Goal: Find specific page/section: Find specific page/section

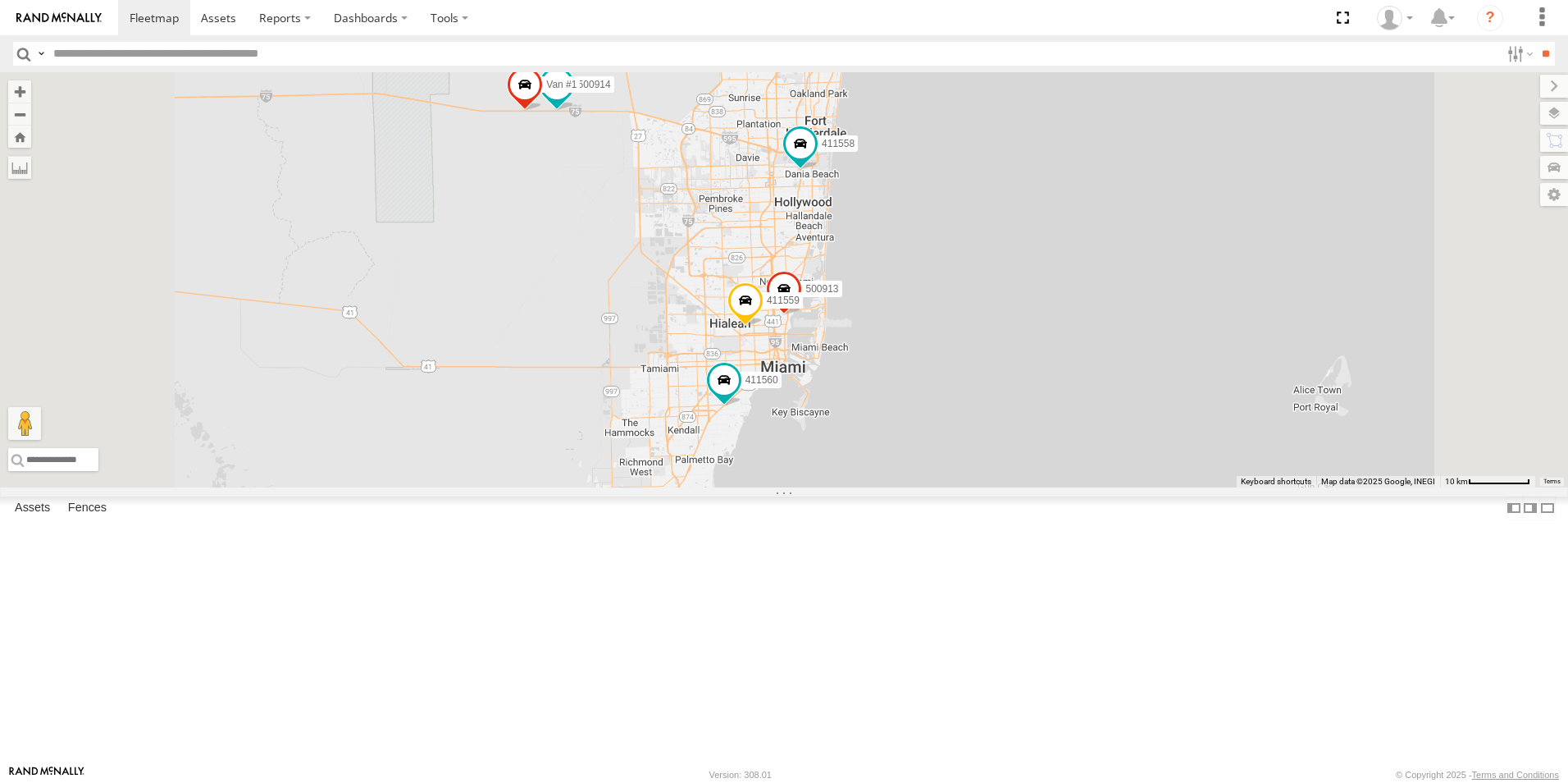
drag, startPoint x: 789, startPoint y: 185, endPoint x: 784, endPoint y: 347, distance: 162.1
click at [784, 347] on div "411558 411560 554627 411557 554628 500914 Van #1 500913 411559" at bounding box center [784, 280] width 1568 height 416
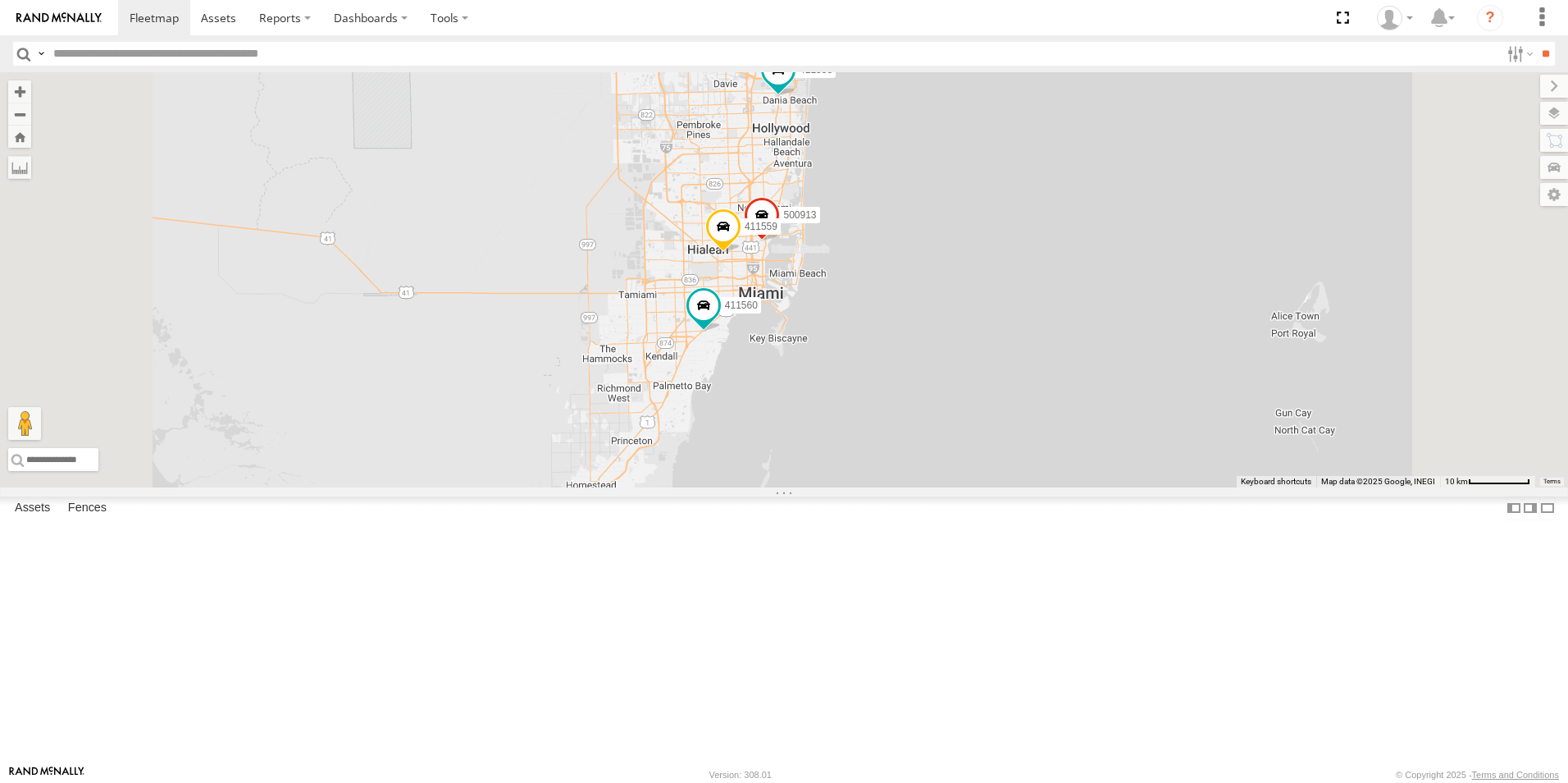
drag, startPoint x: 1106, startPoint y: 433, endPoint x: 1069, endPoint y: 336, distance: 103.8
click at [1081, 336] on div "411558 411560 554627 411557 554628 500914 Van #1 500913 411559" at bounding box center [784, 280] width 1568 height 416
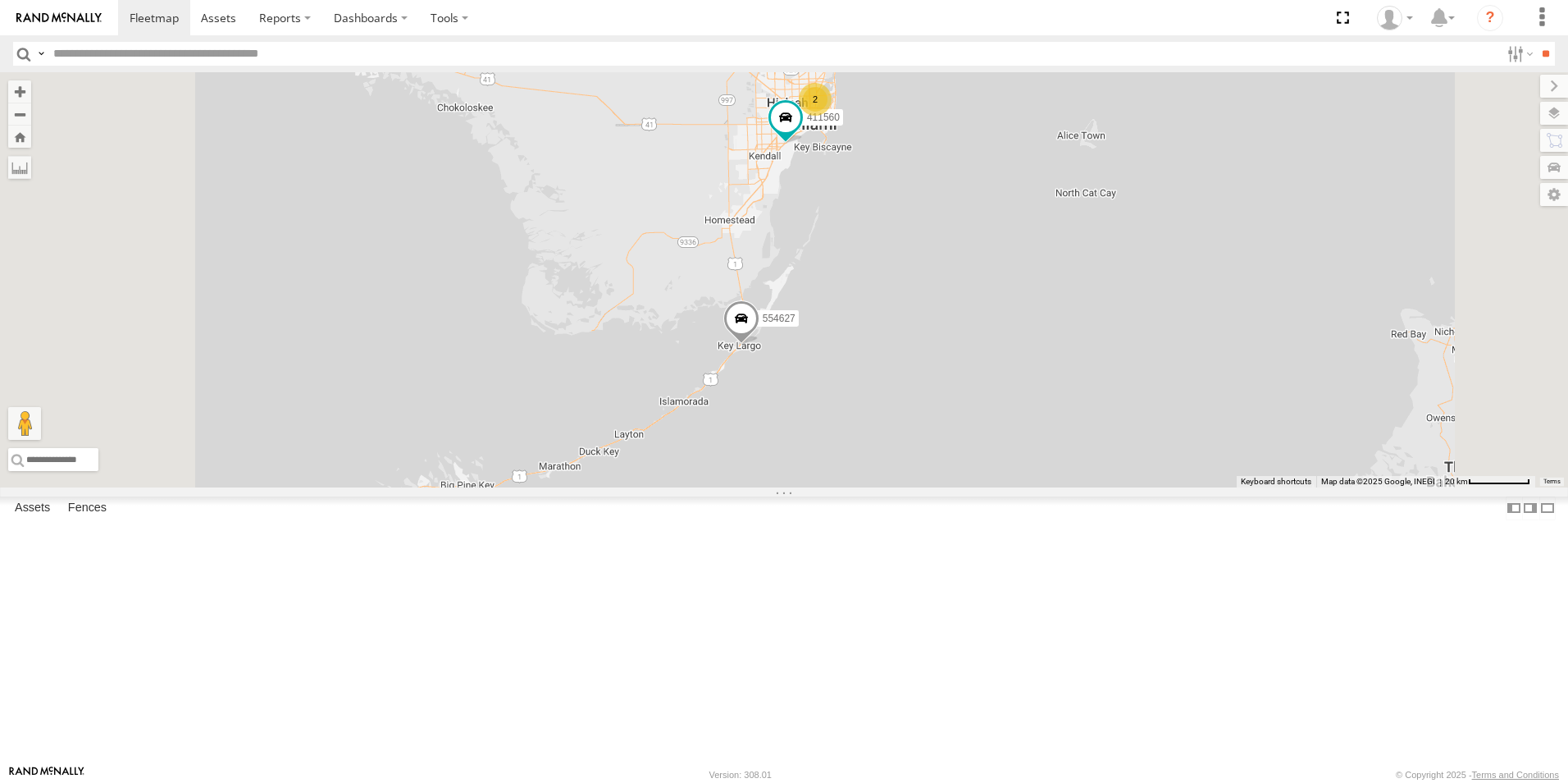
drag, startPoint x: 1019, startPoint y: 605, endPoint x: 1057, endPoint y: 441, distance: 168.3
click at [1057, 441] on div "411558 411560 554627 411557 554628 2 2" at bounding box center [784, 280] width 1568 height 416
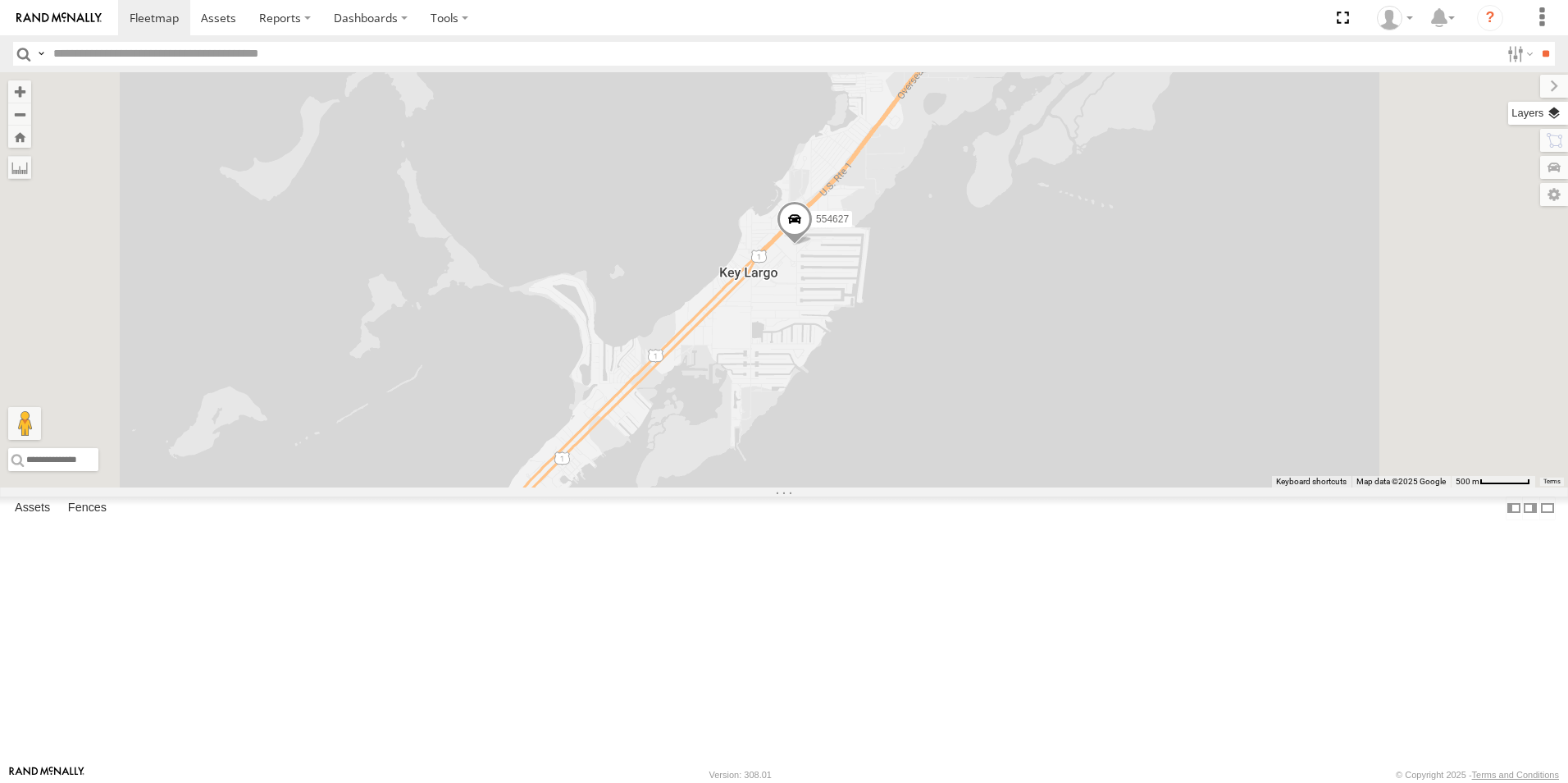
click at [1555, 112] on label at bounding box center [1538, 113] width 60 height 23
click at [0, 0] on span "Basemaps" at bounding box center [0, 0] width 0 height 0
click at [0, 0] on label "Satellite + Roadmap" at bounding box center [0, 0] width 0 height 0
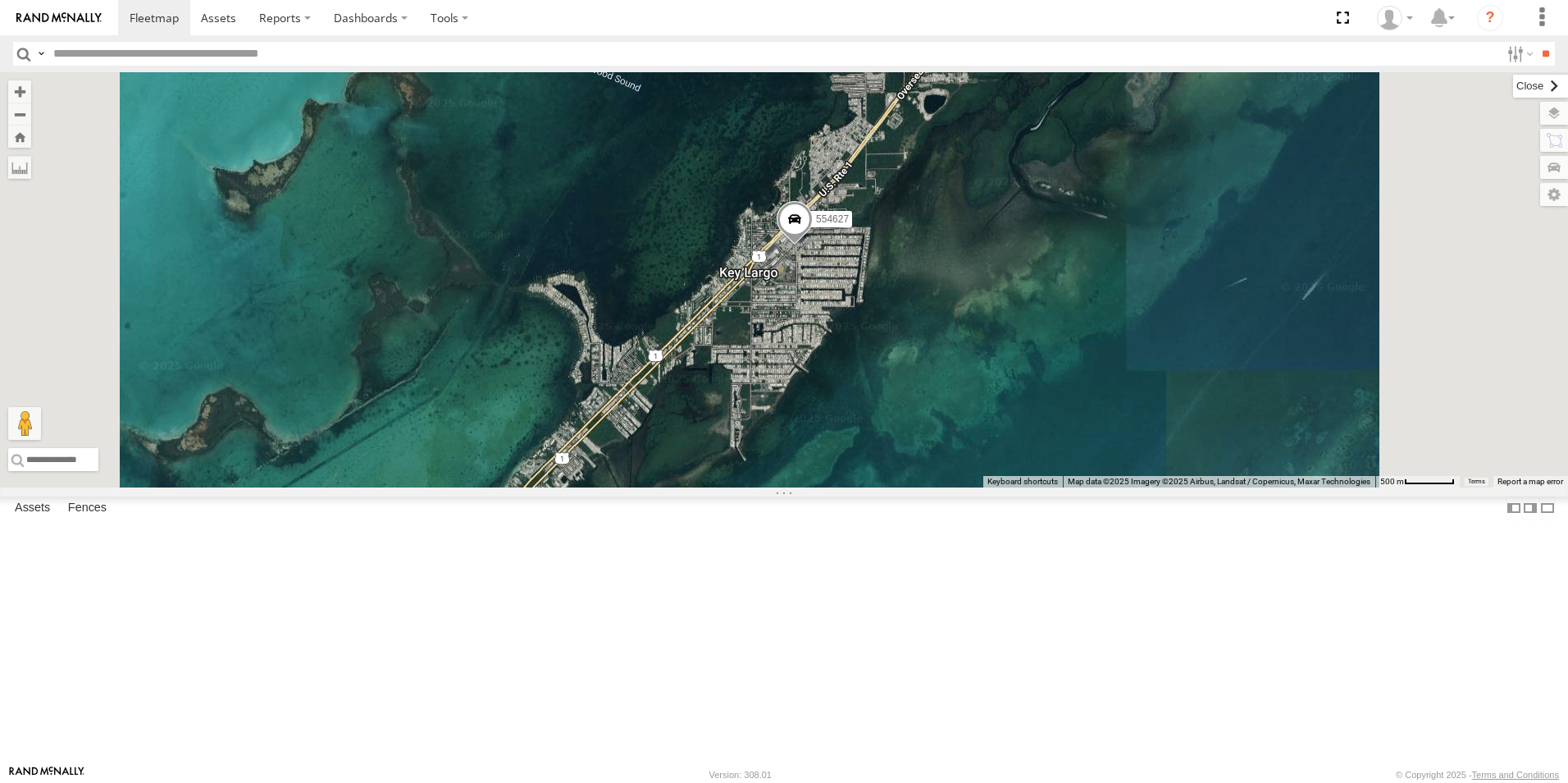
click at [1513, 85] on label at bounding box center [1540, 86] width 55 height 23
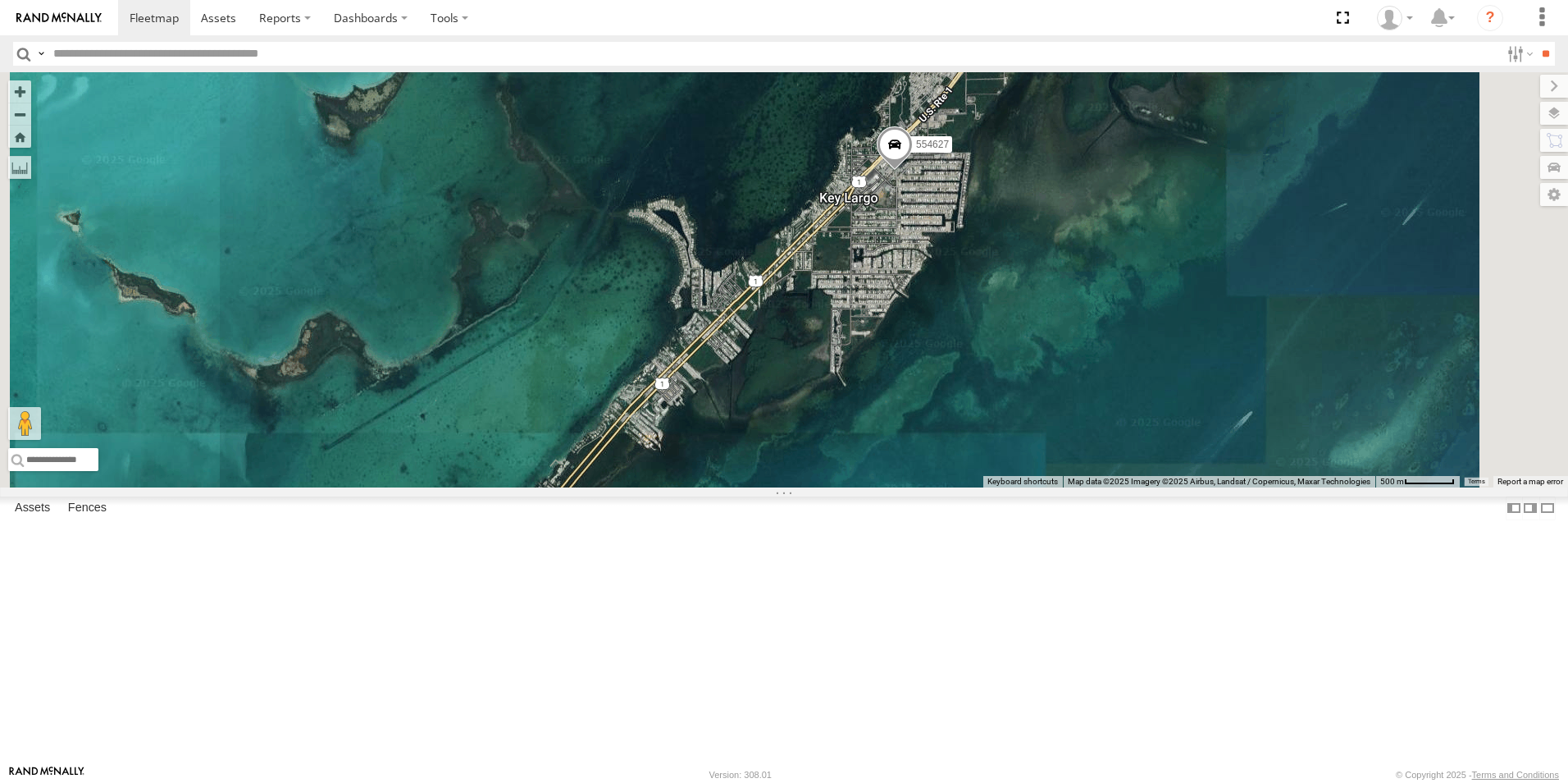
click at [1143, 419] on div "411558 411560 554627 411557 554628" at bounding box center [784, 280] width 1568 height 416
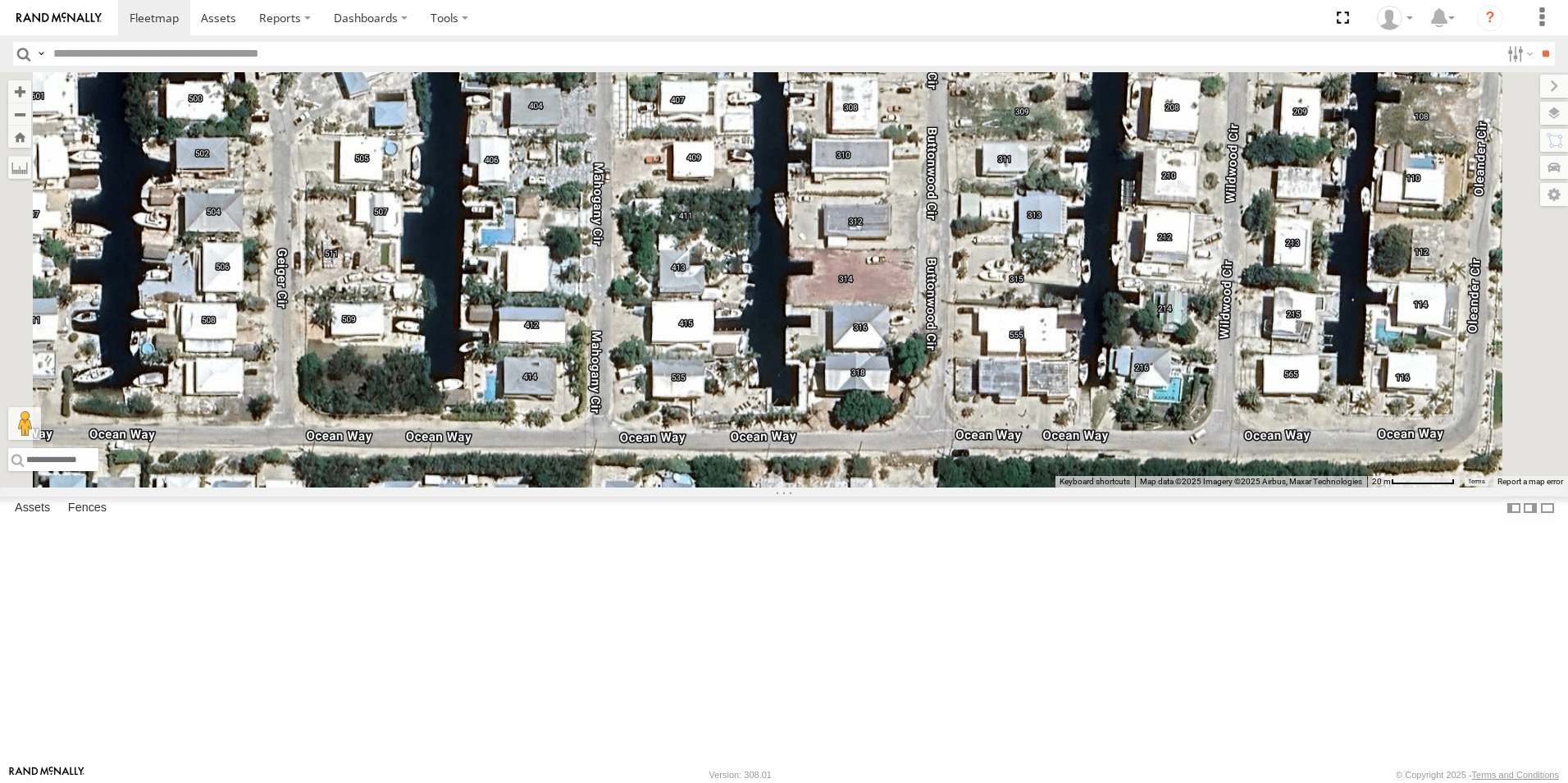
drag, startPoint x: 1009, startPoint y: 249, endPoint x: 1025, endPoint y: 413, distance: 164.8
click at [996, 442] on div "411558 411560 554627 411557 554628" at bounding box center [784, 280] width 1568 height 416
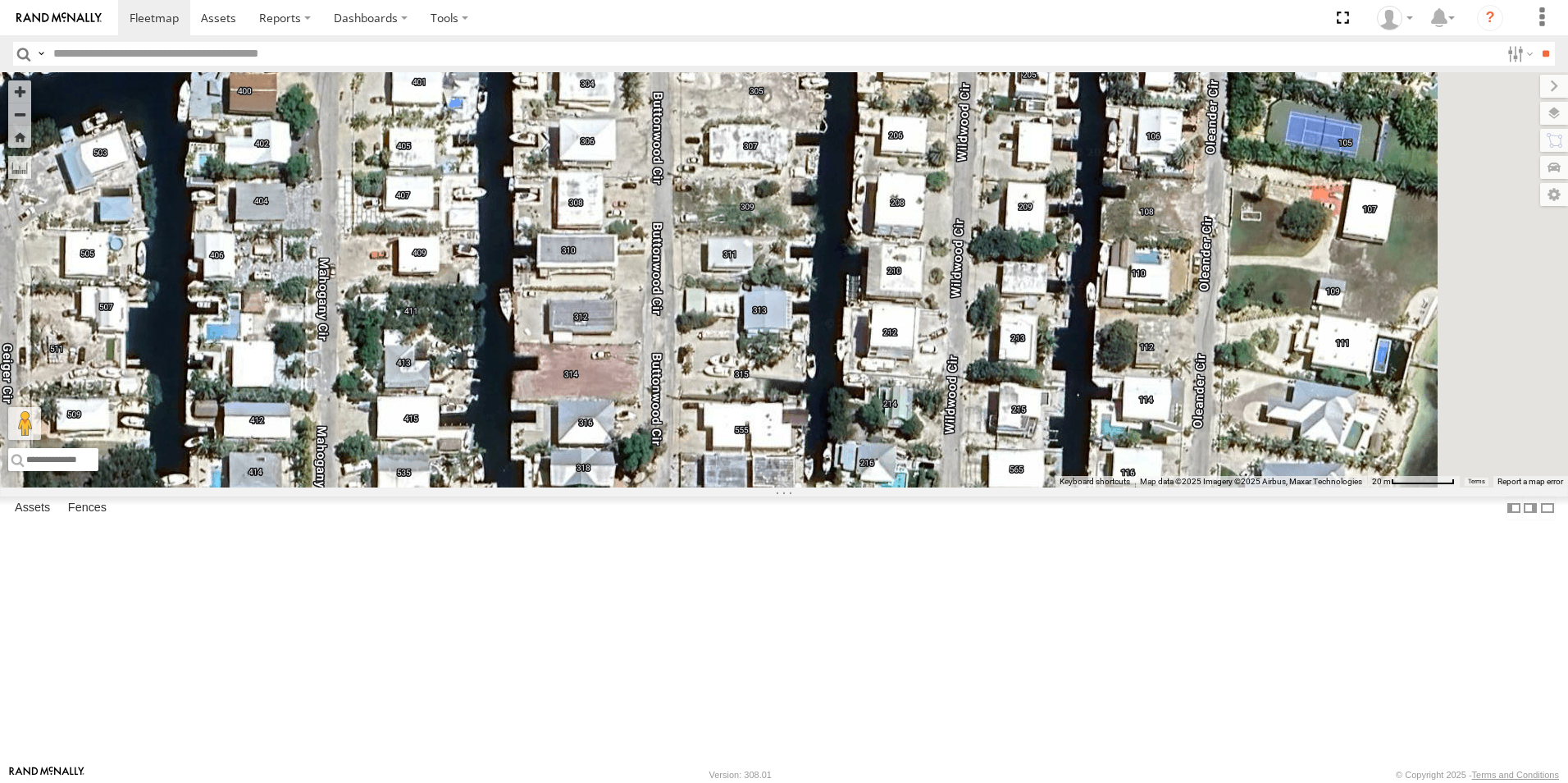
drag, startPoint x: 1081, startPoint y: 394, endPoint x: 873, endPoint y: 443, distance: 213.7
click at [872, 447] on div "411558 411560 554627 411557 554628" at bounding box center [784, 280] width 1568 height 416
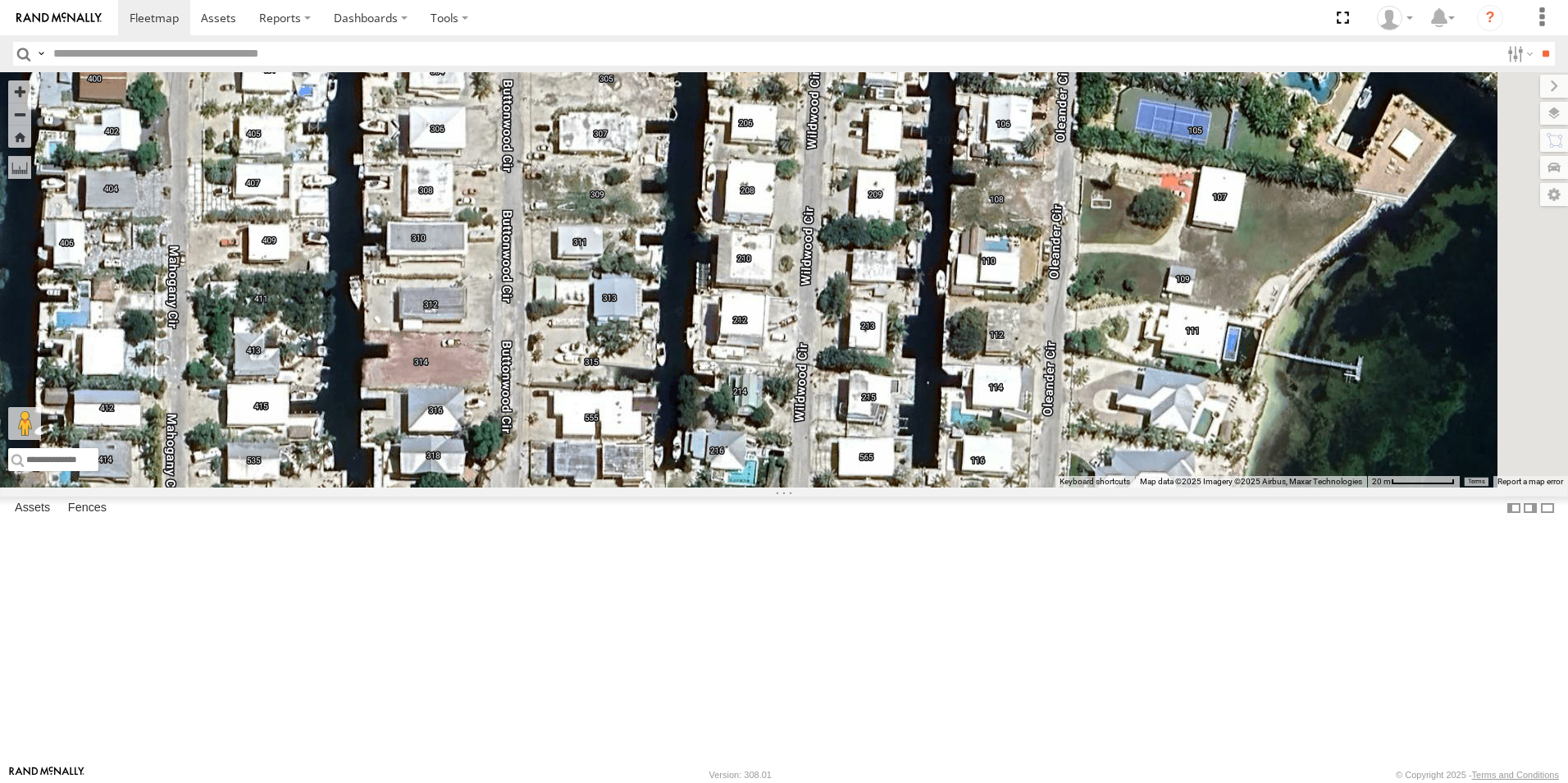
drag, startPoint x: 1105, startPoint y: 398, endPoint x: 954, endPoint y: 390, distance: 151.2
click at [954, 390] on div "411558 411560 554627 411557 554628" at bounding box center [784, 280] width 1568 height 416
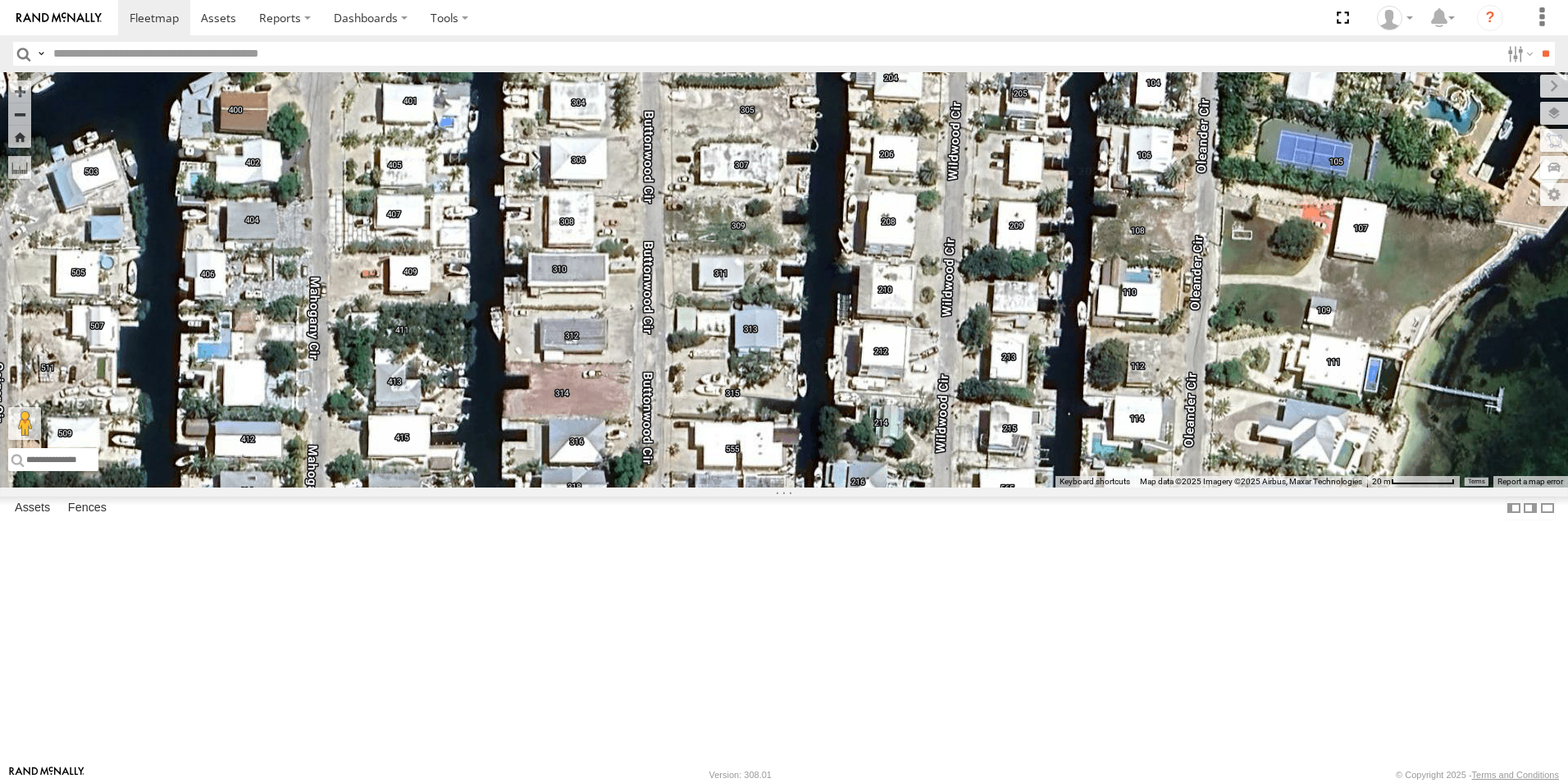
drag, startPoint x: 945, startPoint y: 389, endPoint x: 1079, endPoint y: 407, distance: 135.2
click at [1085, 412] on div "411558 411560 554627 411557 554628" at bounding box center [784, 280] width 1568 height 416
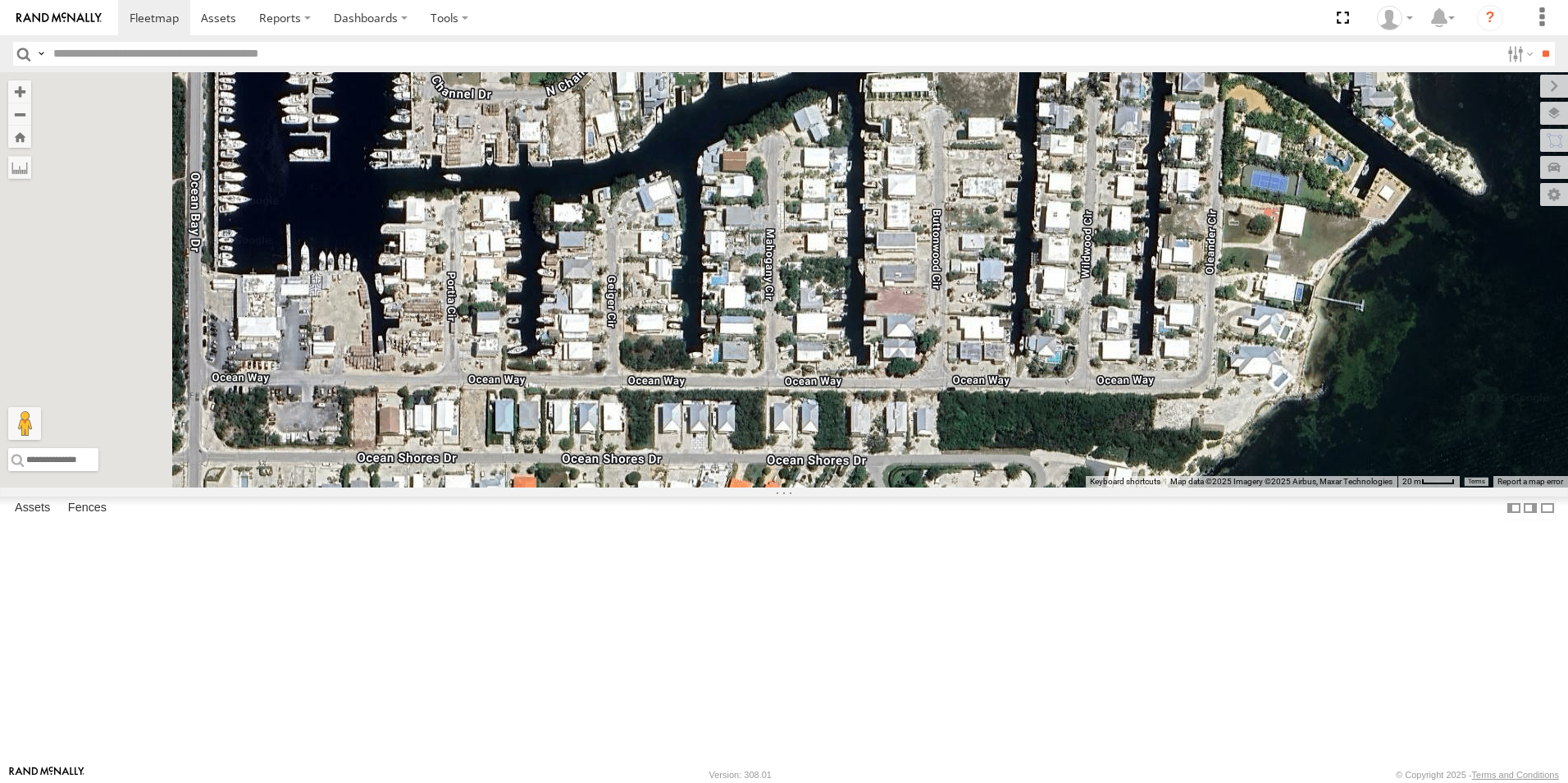
drag, startPoint x: 925, startPoint y: 381, endPoint x: 1106, endPoint y: 361, distance: 182.1
click at [1118, 364] on div "411558 411560 554627 411557 554628" at bounding box center [784, 280] width 1568 height 416
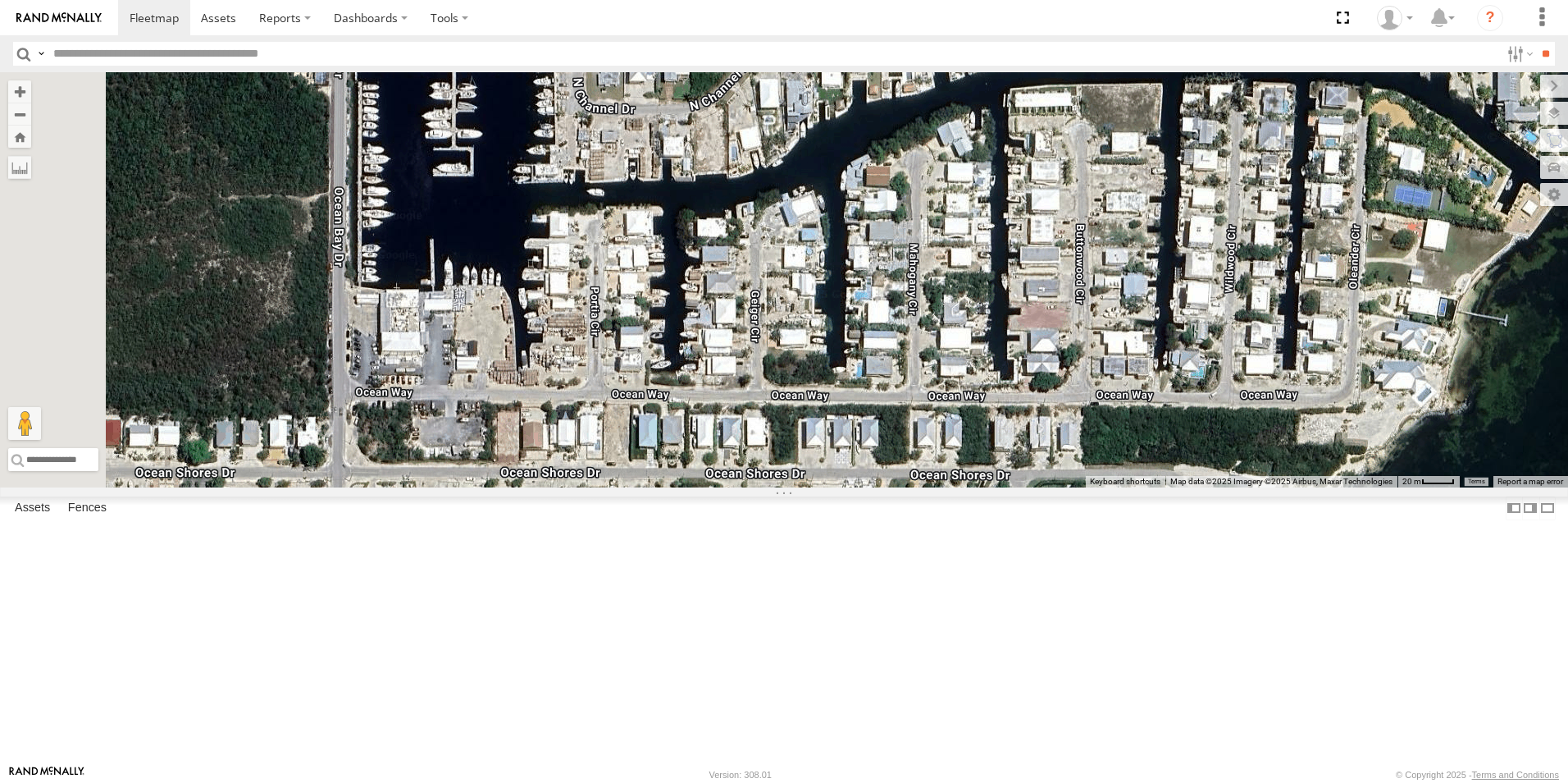
drag, startPoint x: 950, startPoint y: 383, endPoint x: 982, endPoint y: 385, distance: 32.1
click at [982, 385] on div "411558 411560 554627 411557 554628" at bounding box center [784, 280] width 1568 height 416
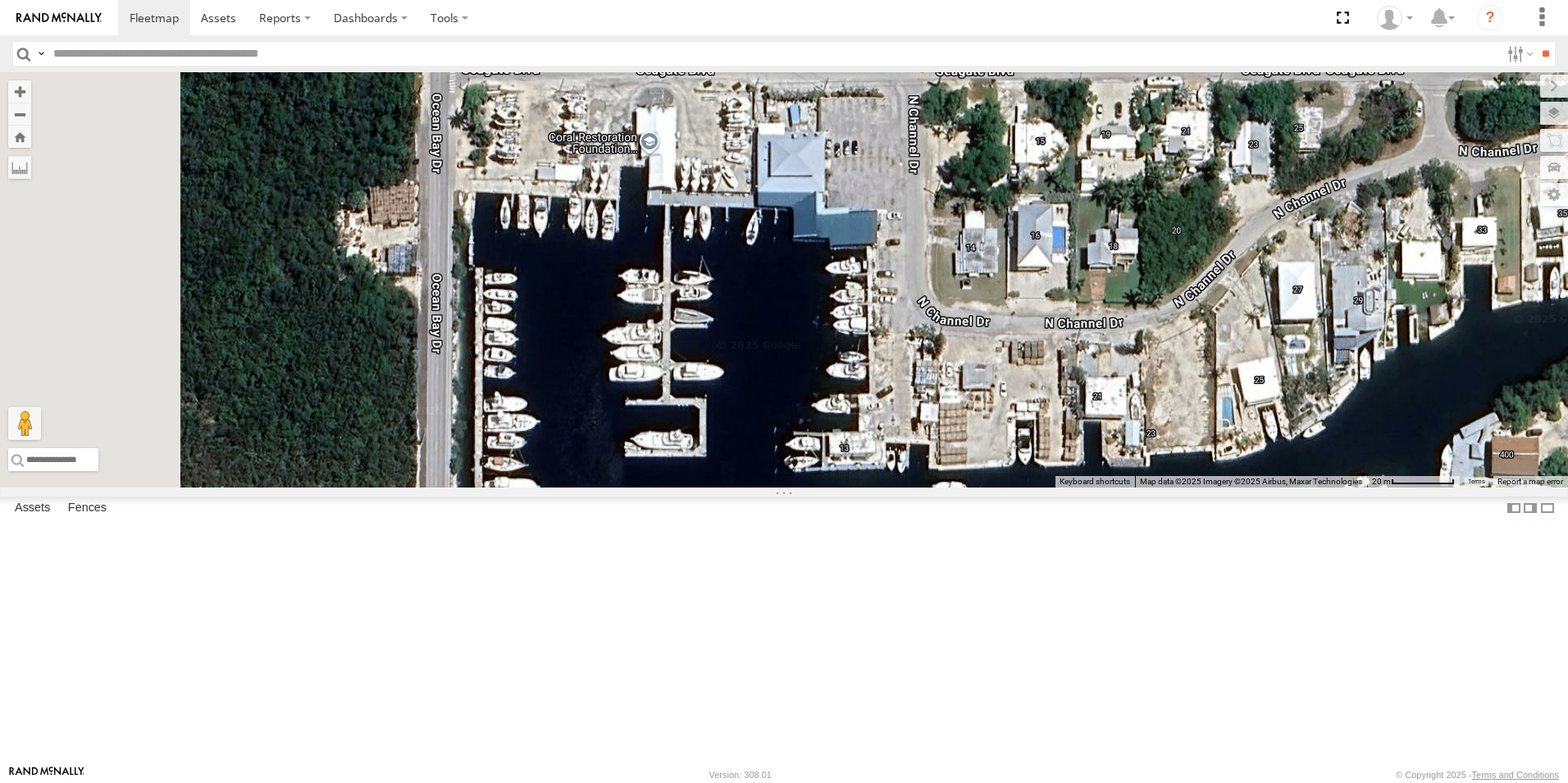
drag, startPoint x: 720, startPoint y: 264, endPoint x: 1084, endPoint y: 578, distance: 480.7
click at [1098, 488] on div "411558 411560 554627 411557 554628" at bounding box center [784, 280] width 1568 height 416
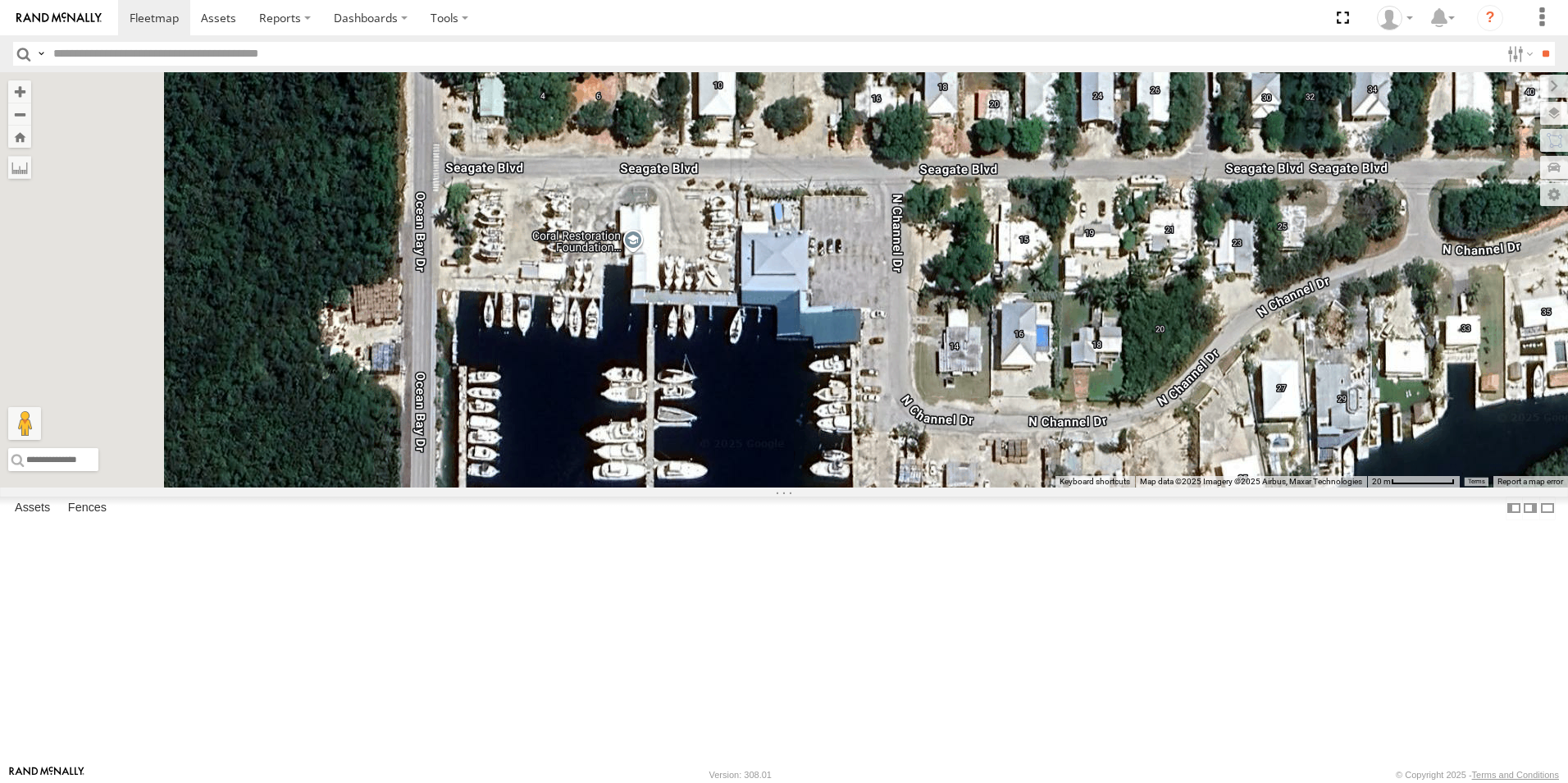
drag, startPoint x: 1005, startPoint y: 355, endPoint x: 990, endPoint y: 472, distance: 118.0
click at [991, 472] on div "411558 411560 554627 411557 554628" at bounding box center [784, 280] width 1568 height 416
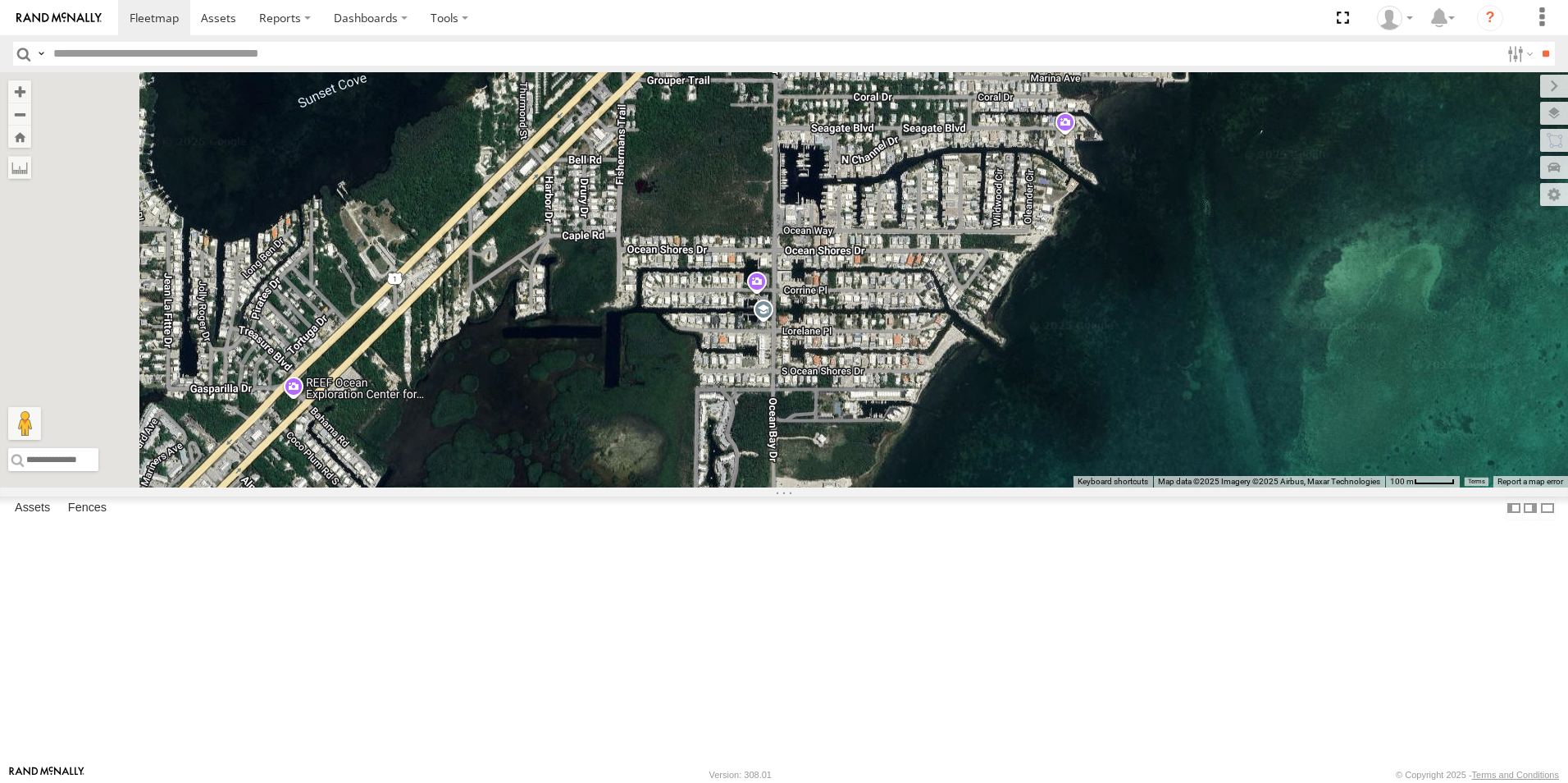
drag, startPoint x: 968, startPoint y: 538, endPoint x: 980, endPoint y: 365, distance: 173.4
click at [1015, 343] on div "411558 411560 554627 411557 554628" at bounding box center [784, 280] width 1568 height 416
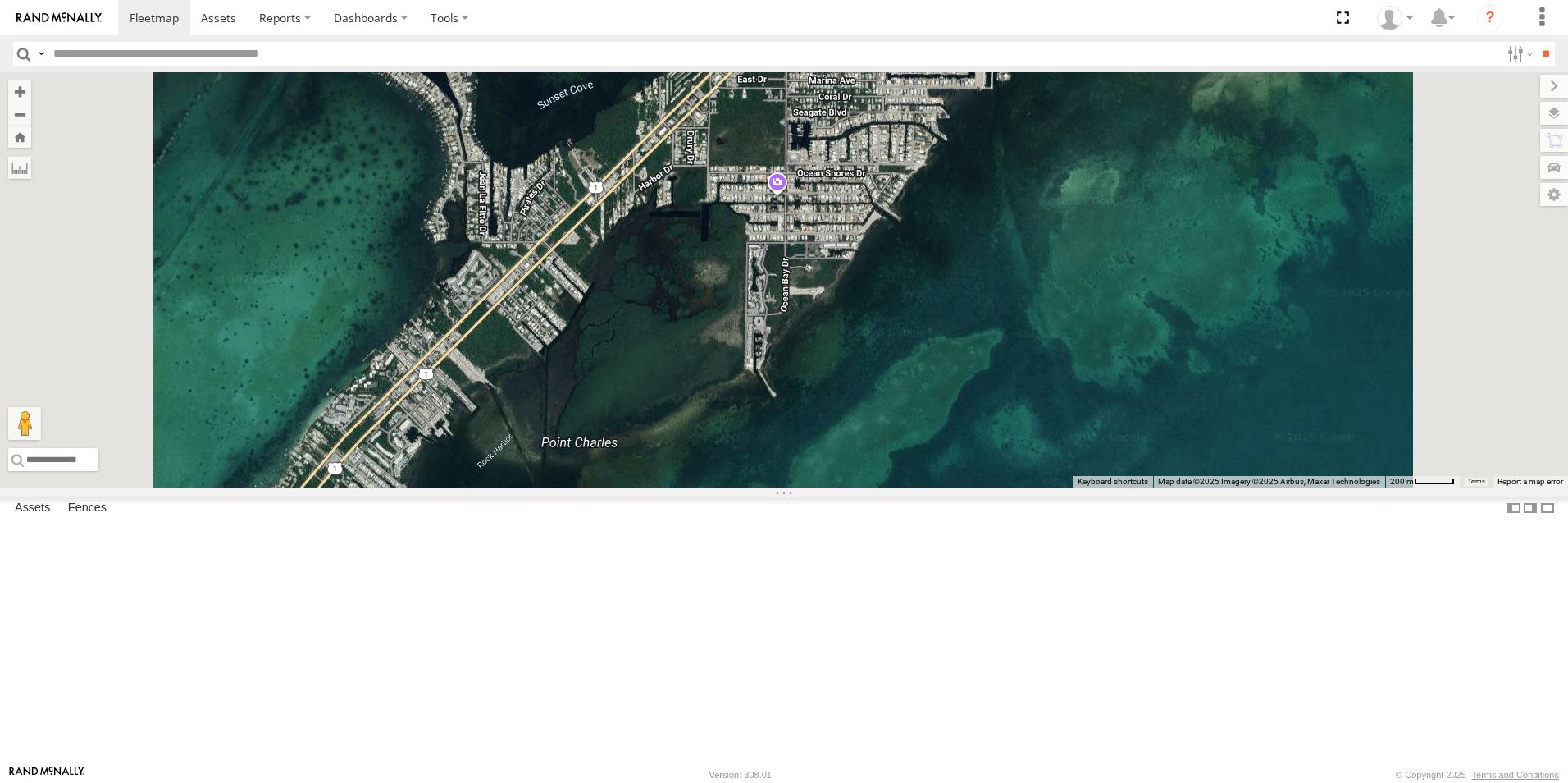
drag, startPoint x: 914, startPoint y: 536, endPoint x: 973, endPoint y: 401, distance: 147.3
click at [973, 401] on div "411558 411560 554627 411557 554628" at bounding box center [784, 280] width 1568 height 416
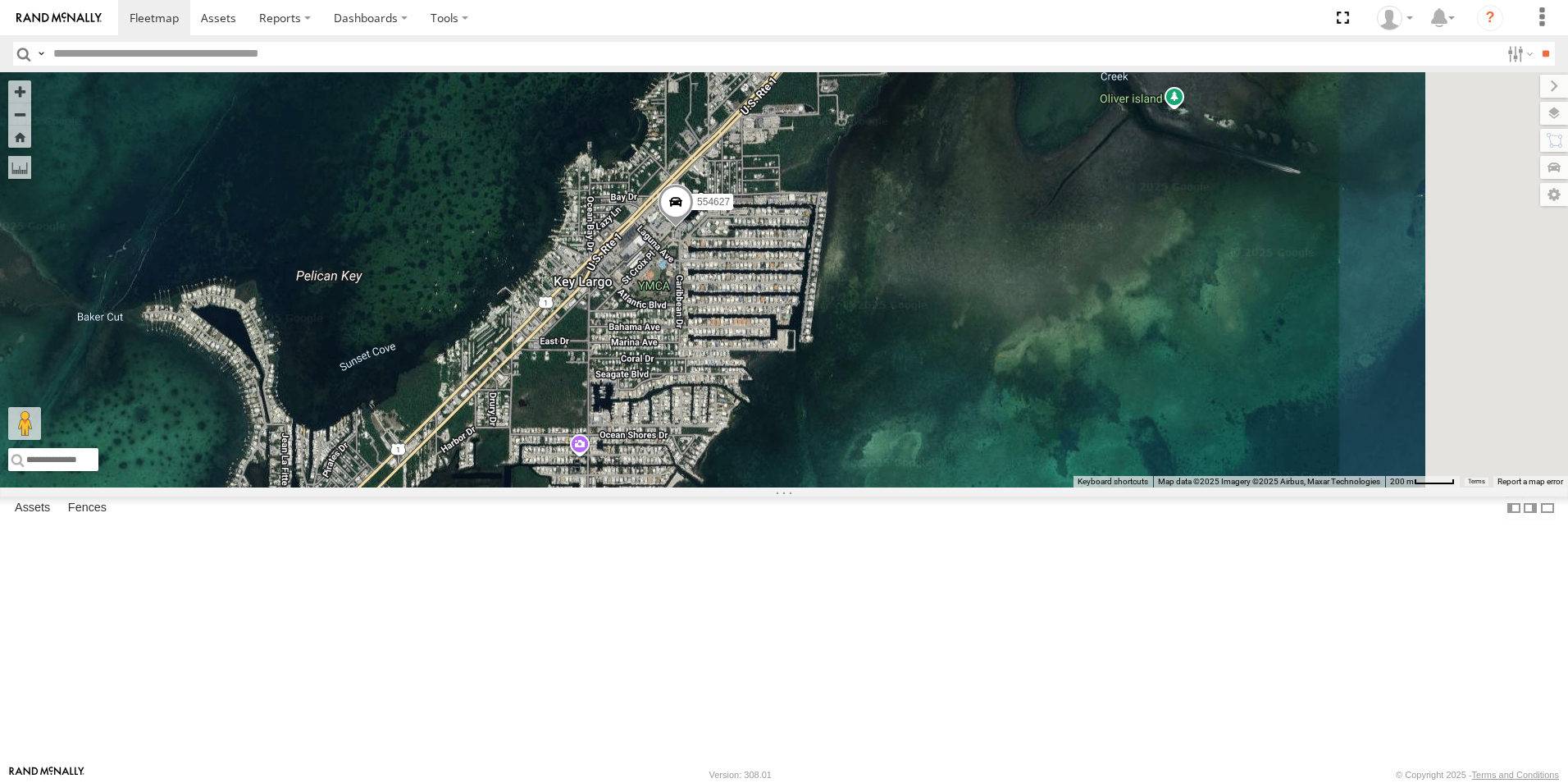
drag, startPoint x: 1023, startPoint y: 381, endPoint x: 888, endPoint y: 558, distance: 222.6
click at [825, 488] on div "411558 411560 554627 411557 554628" at bounding box center [784, 280] width 1568 height 416
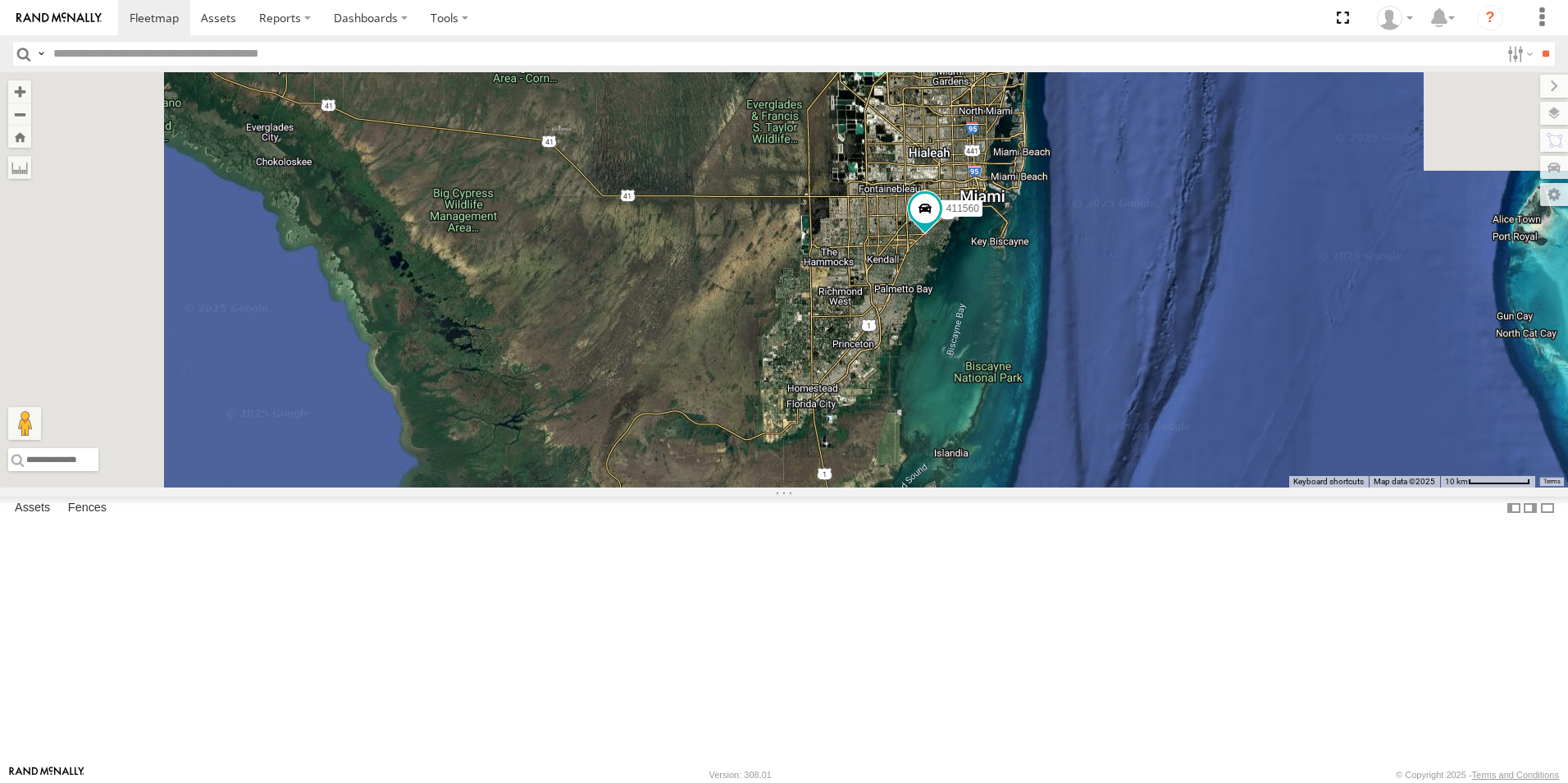
drag, startPoint x: 1018, startPoint y: 446, endPoint x: 1050, endPoint y: 592, distance: 149.5
click at [1051, 488] on div "411558 411560 554627 411557 554628" at bounding box center [784, 280] width 1568 height 416
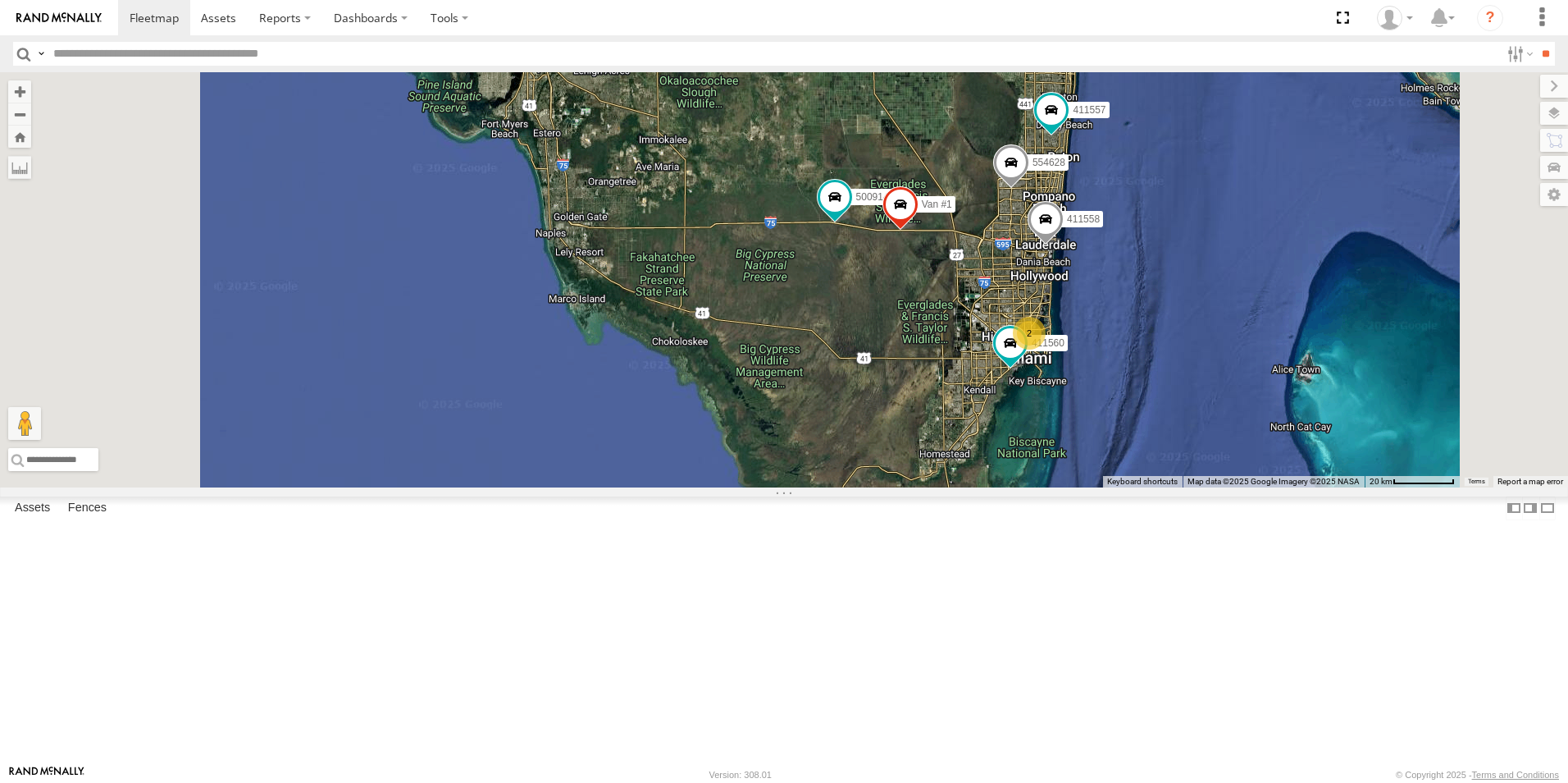
drag, startPoint x: 1286, startPoint y: 201, endPoint x: 1287, endPoint y: 391, distance: 190.0
click at [1292, 398] on div "500914 Van #1 411558 411560 554627 411557 554628 2" at bounding box center [784, 280] width 1568 height 416
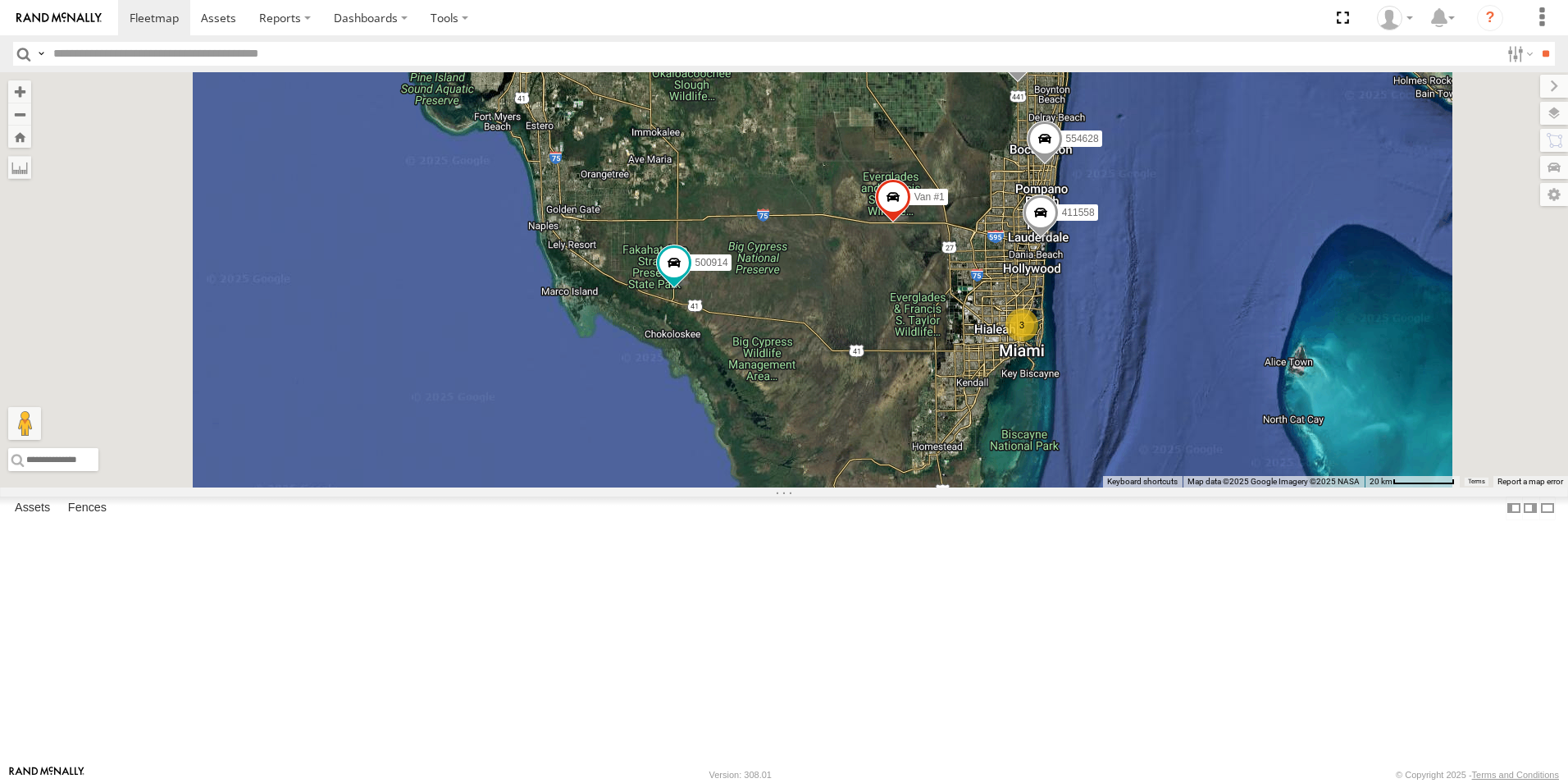
drag, startPoint x: 930, startPoint y: 329, endPoint x: 987, endPoint y: 314, distance: 58.9
click at [944, 328] on div "500914 Van #1 411557 554628 3 411558" at bounding box center [784, 280] width 1568 height 416
